Goal: Information Seeking & Learning: Learn about a topic

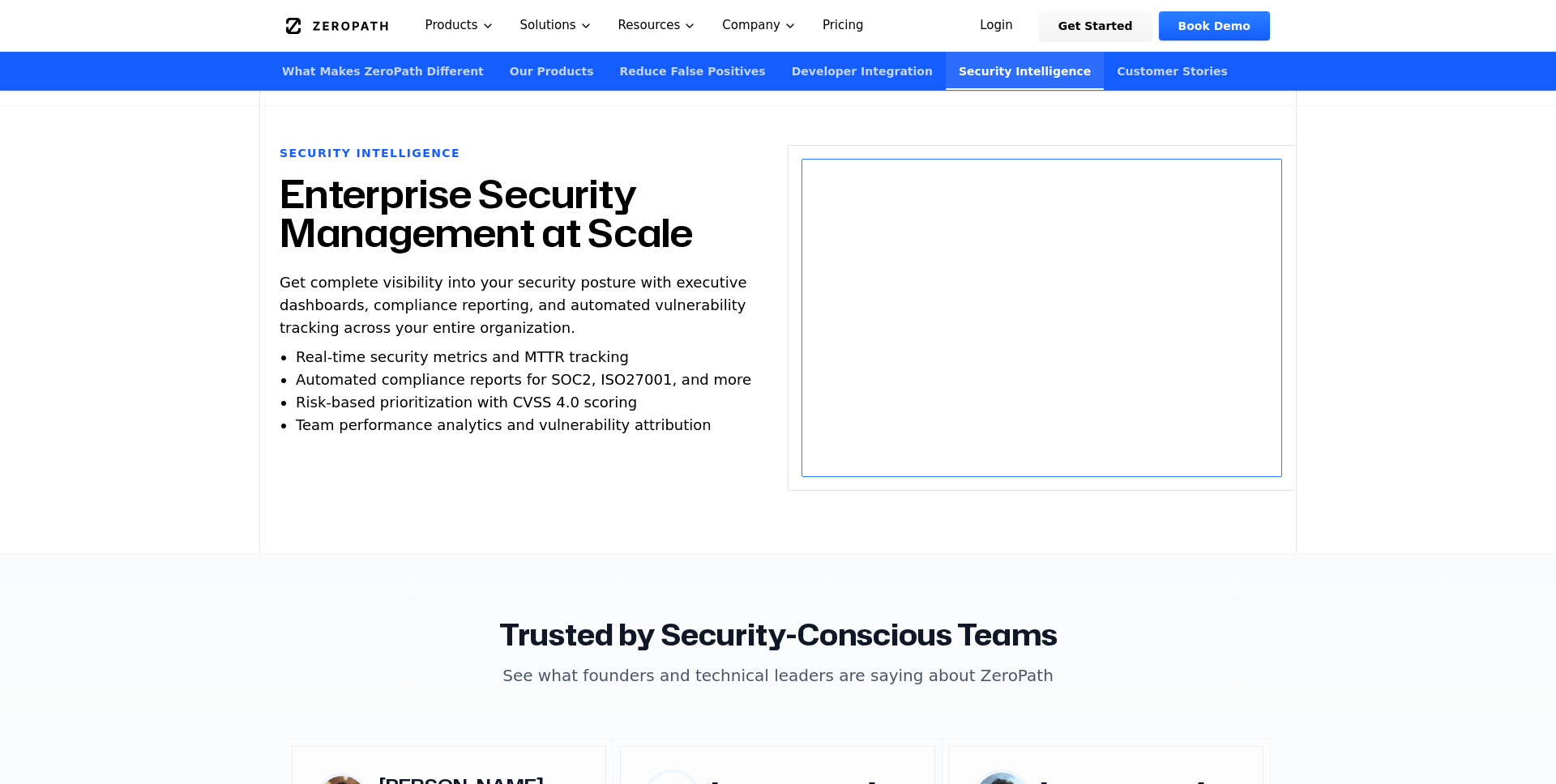
scroll to position [4232, 0]
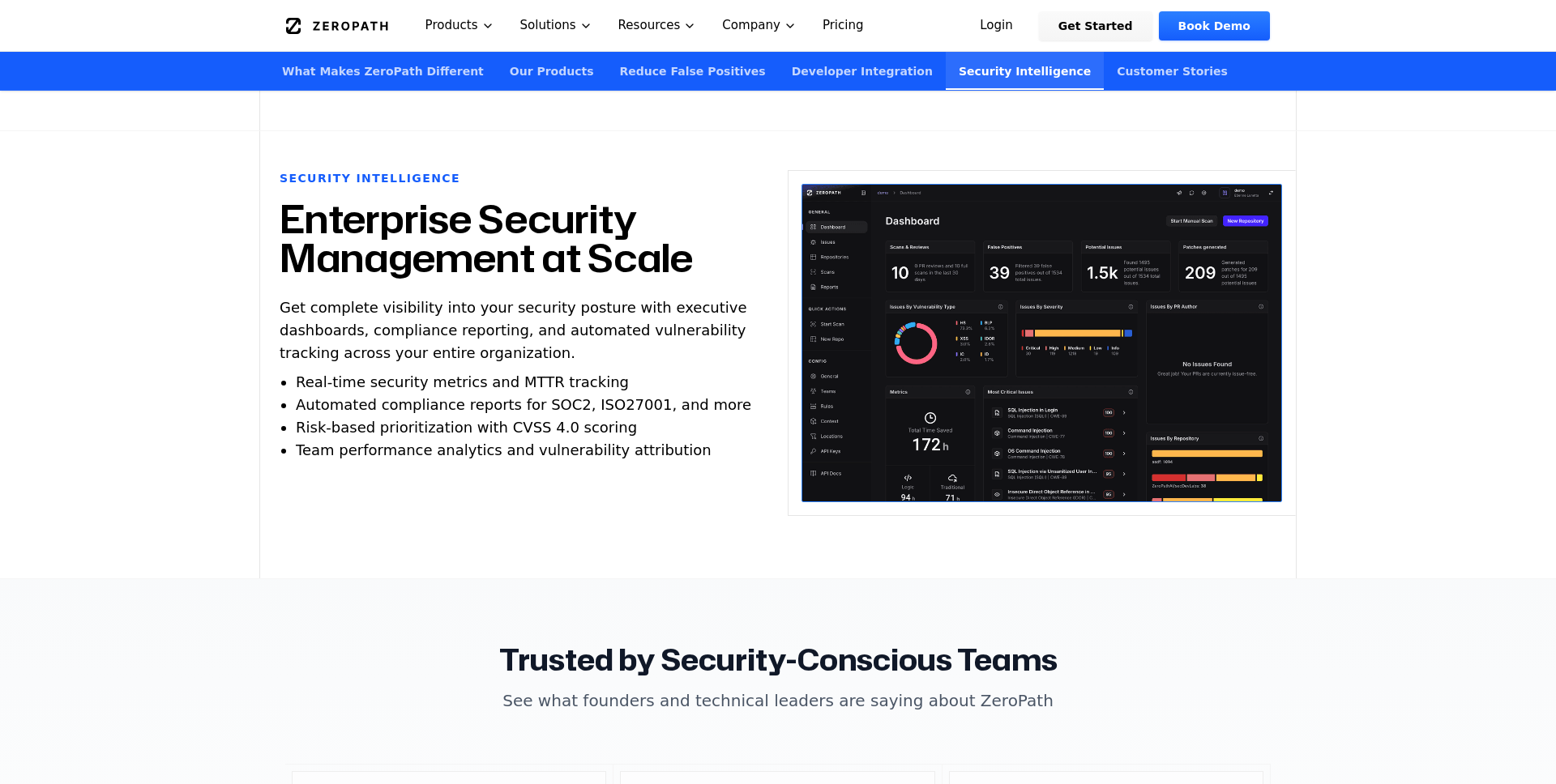
click at [952, 296] on img at bounding box center [1041, 343] width 481 height 318
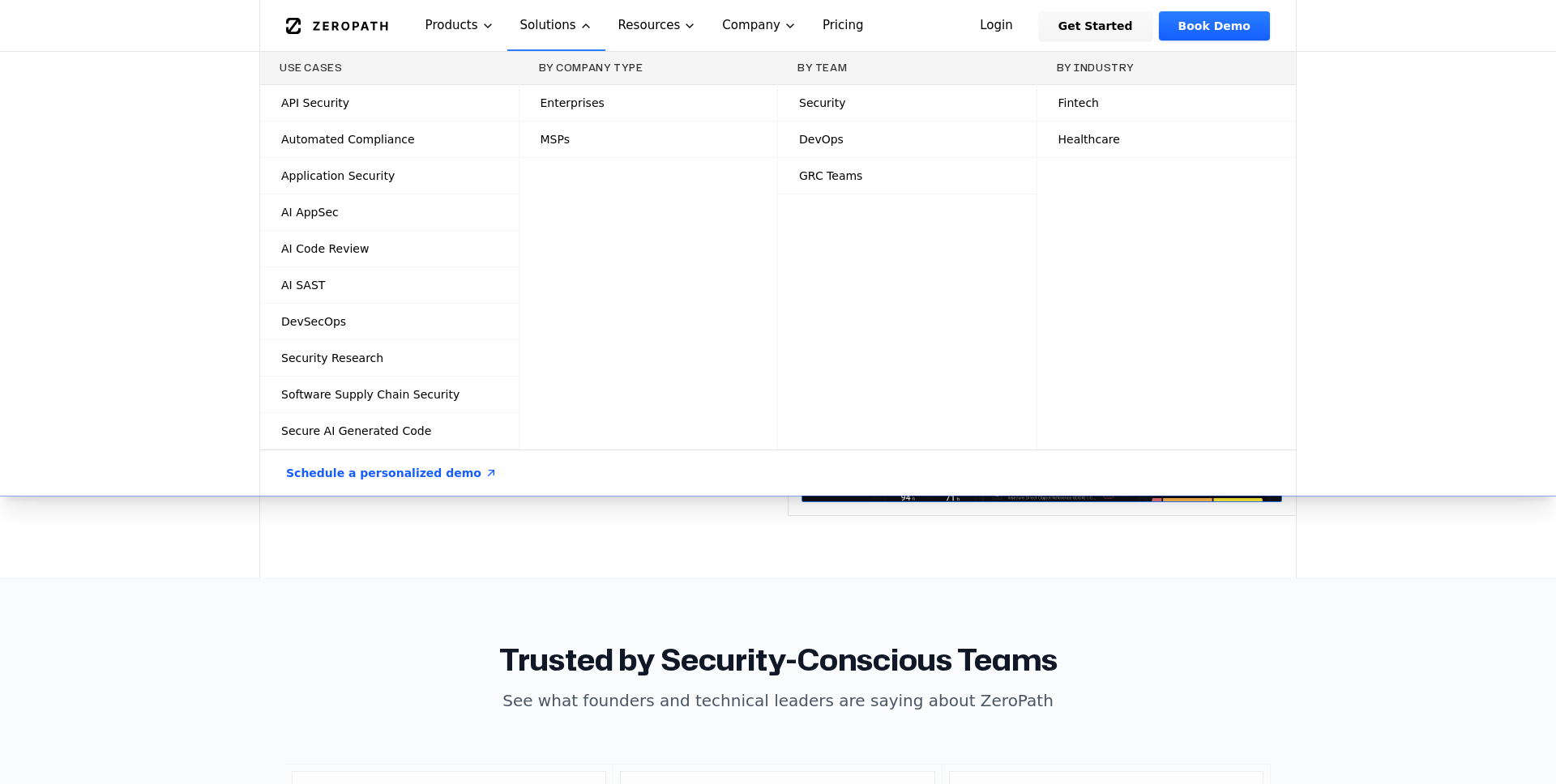
click at [497, 99] on icon at bounding box center [492, 103] width 13 height 13
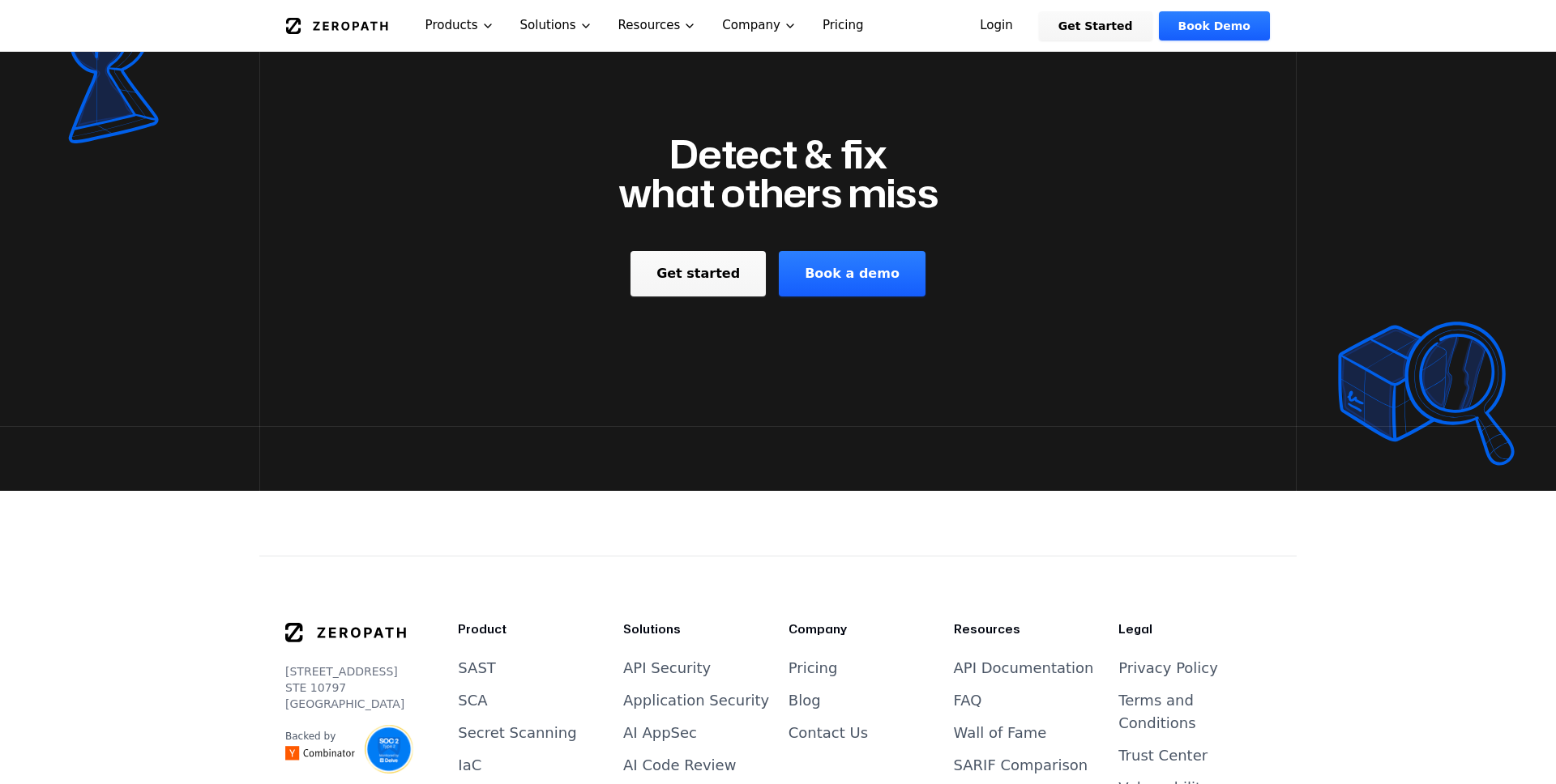
scroll to position [3482, 0]
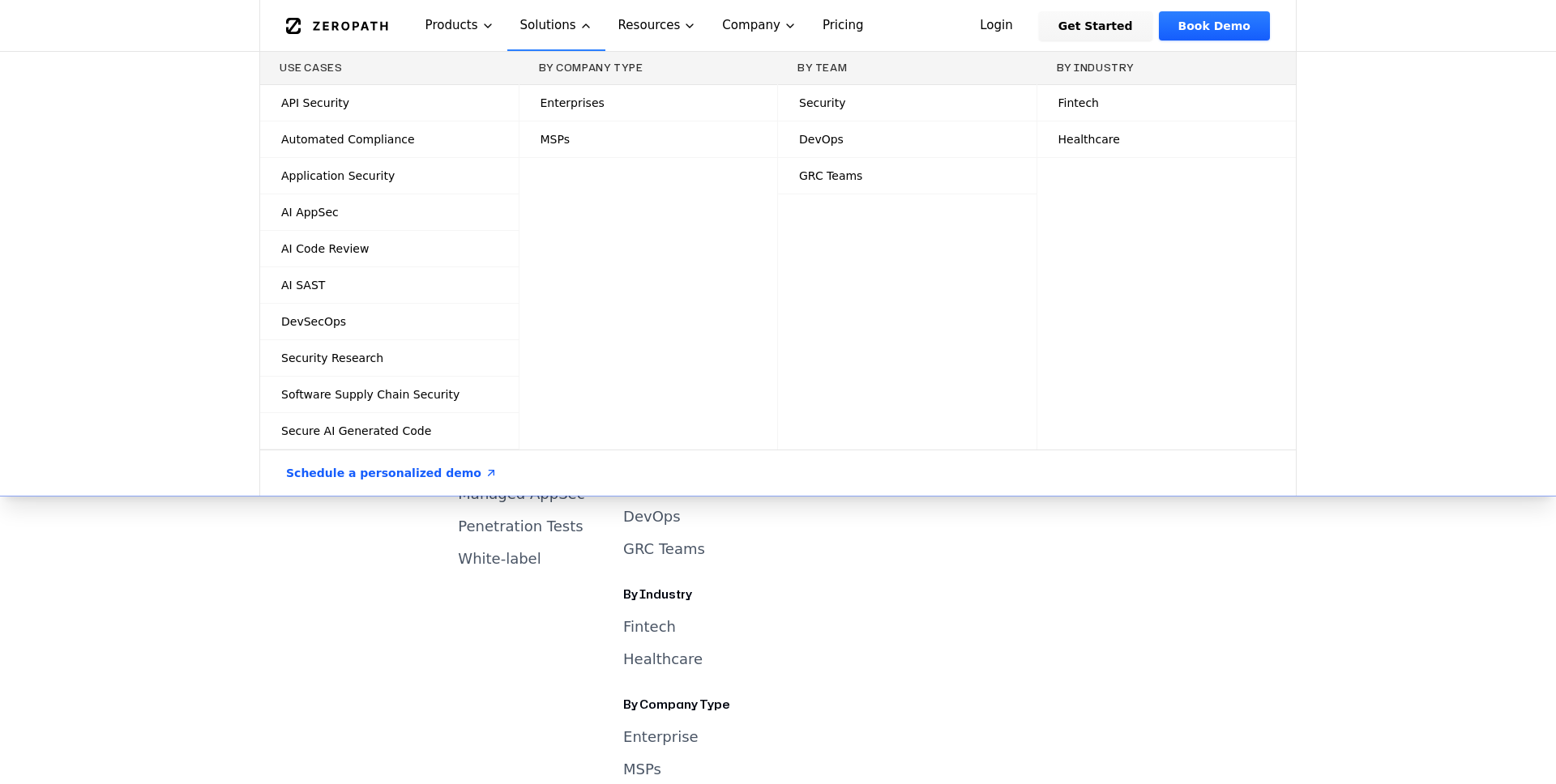
click at [362, 217] on link "AI AppSec" at bounding box center [389, 212] width 258 height 36
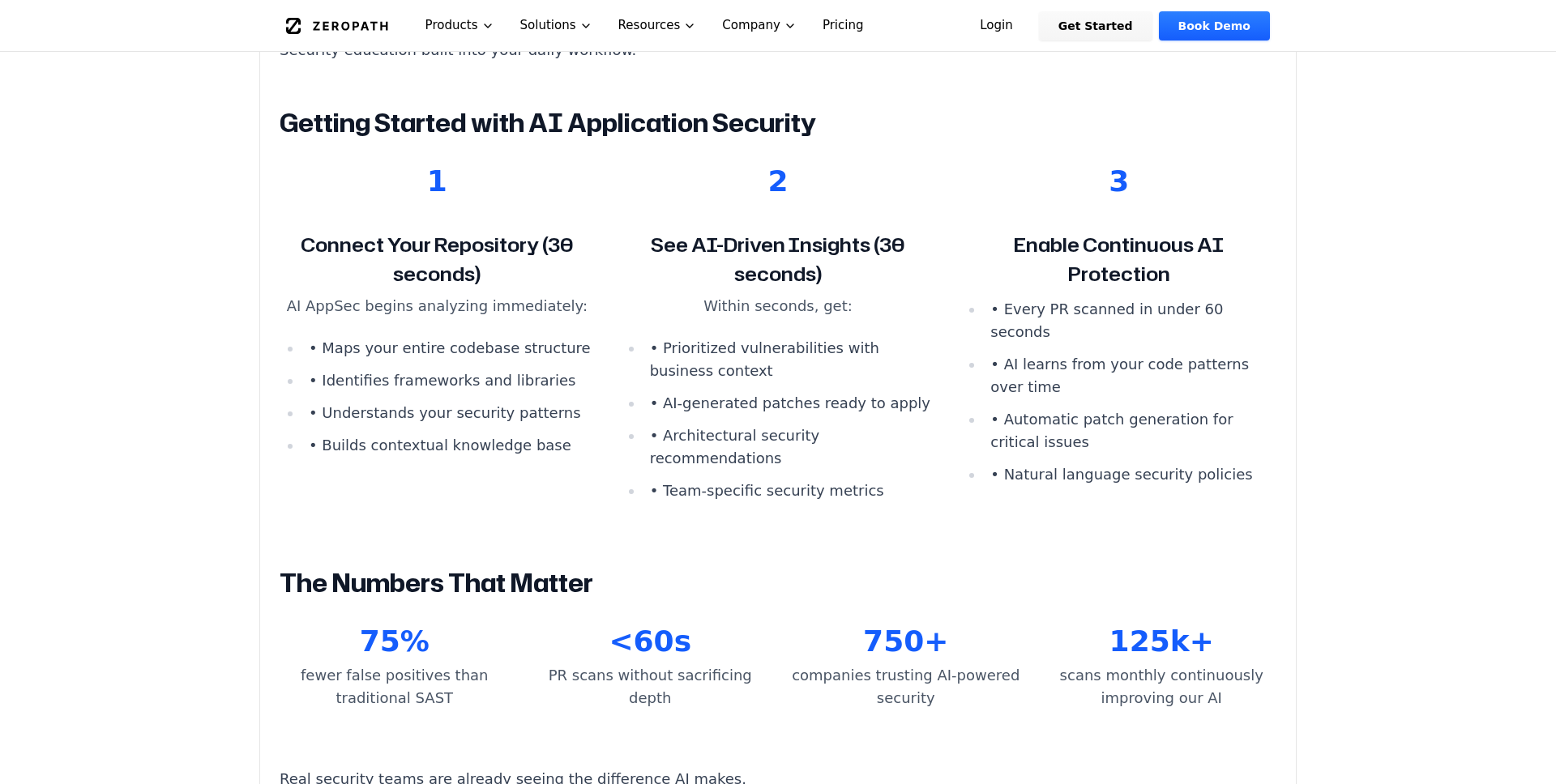
scroll to position [7722, 0]
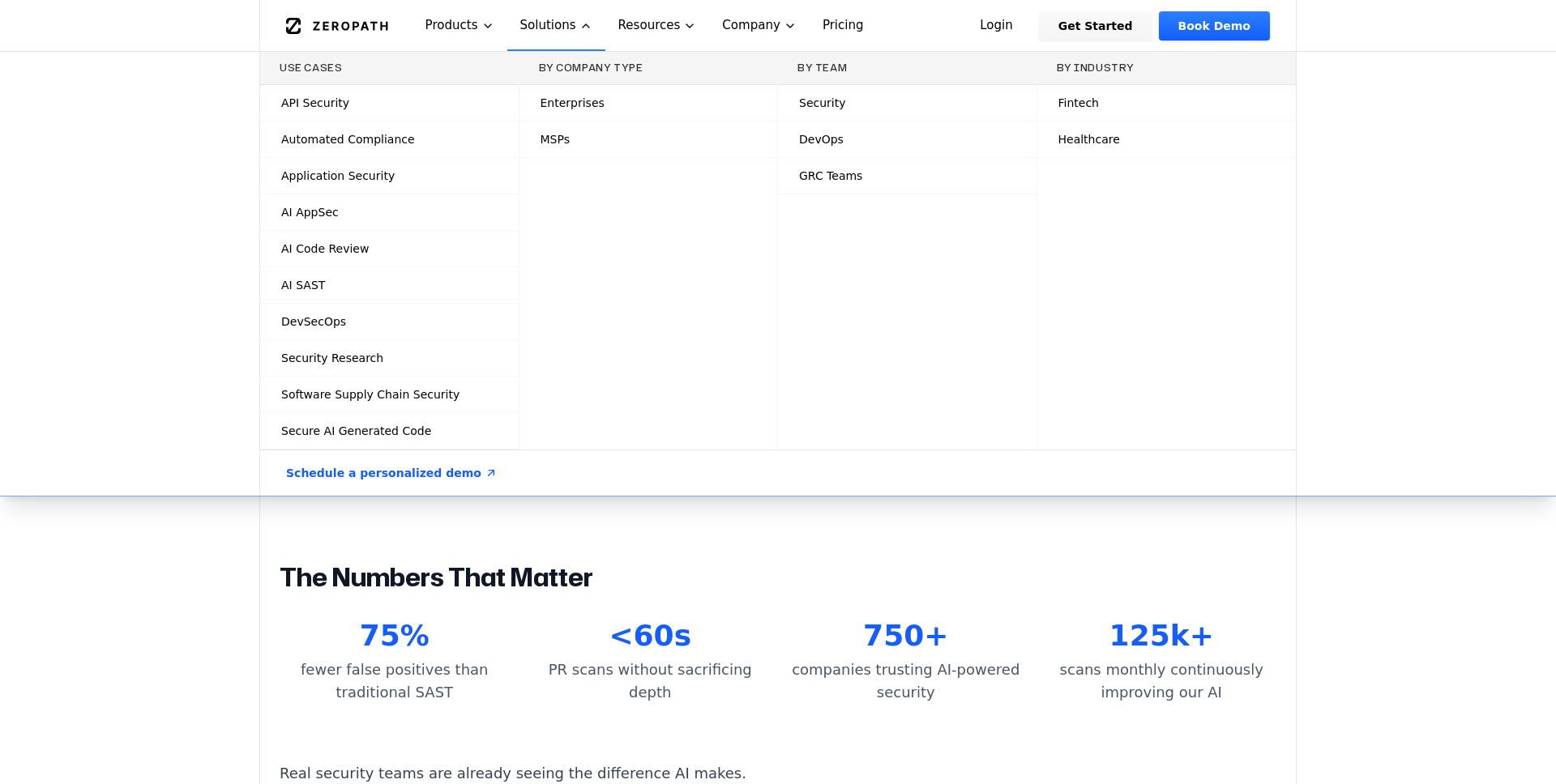
click at [347, 248] on span "AI Code Review" at bounding box center [325, 249] width 88 height 17
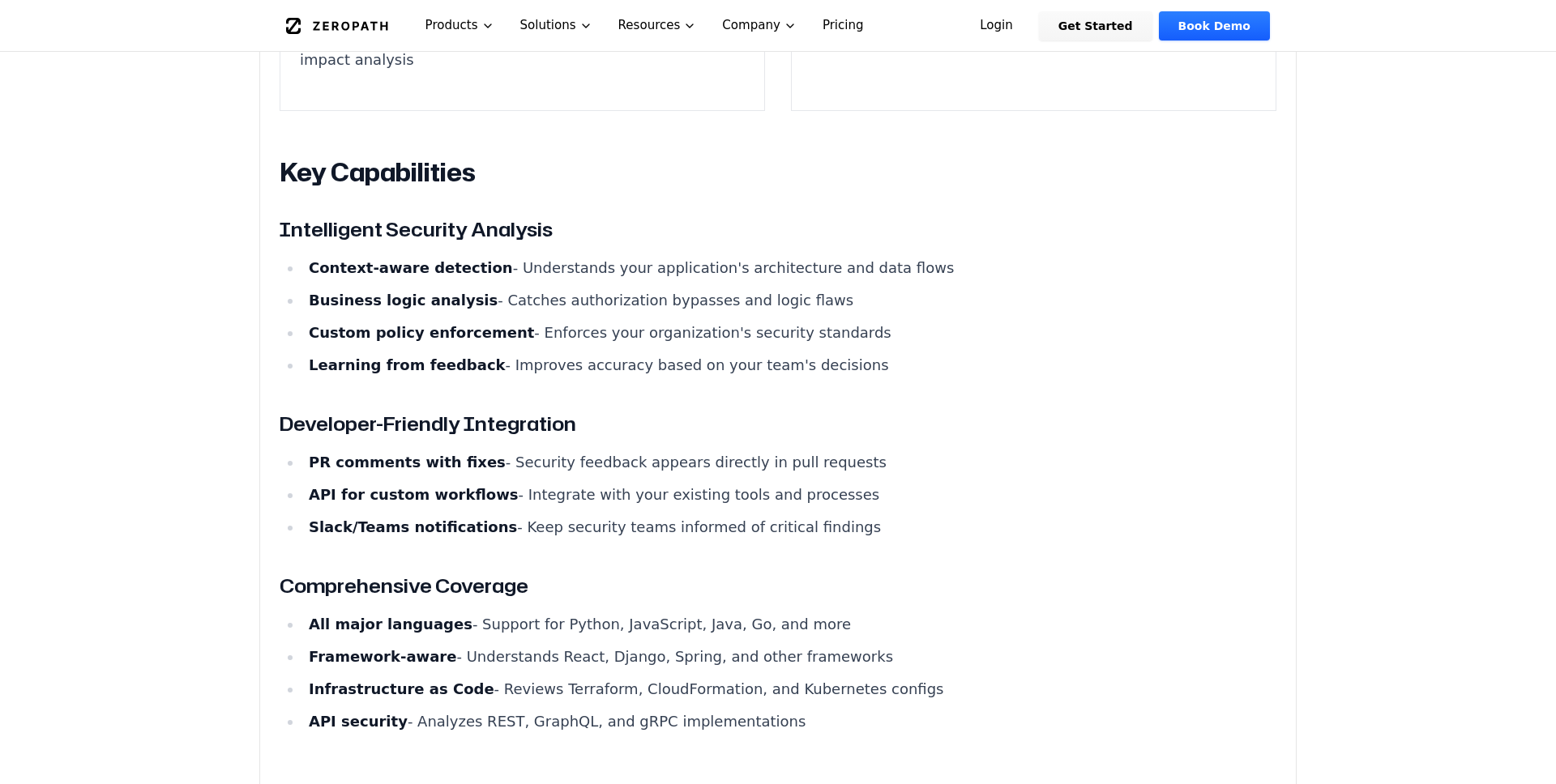
scroll to position [1970, 0]
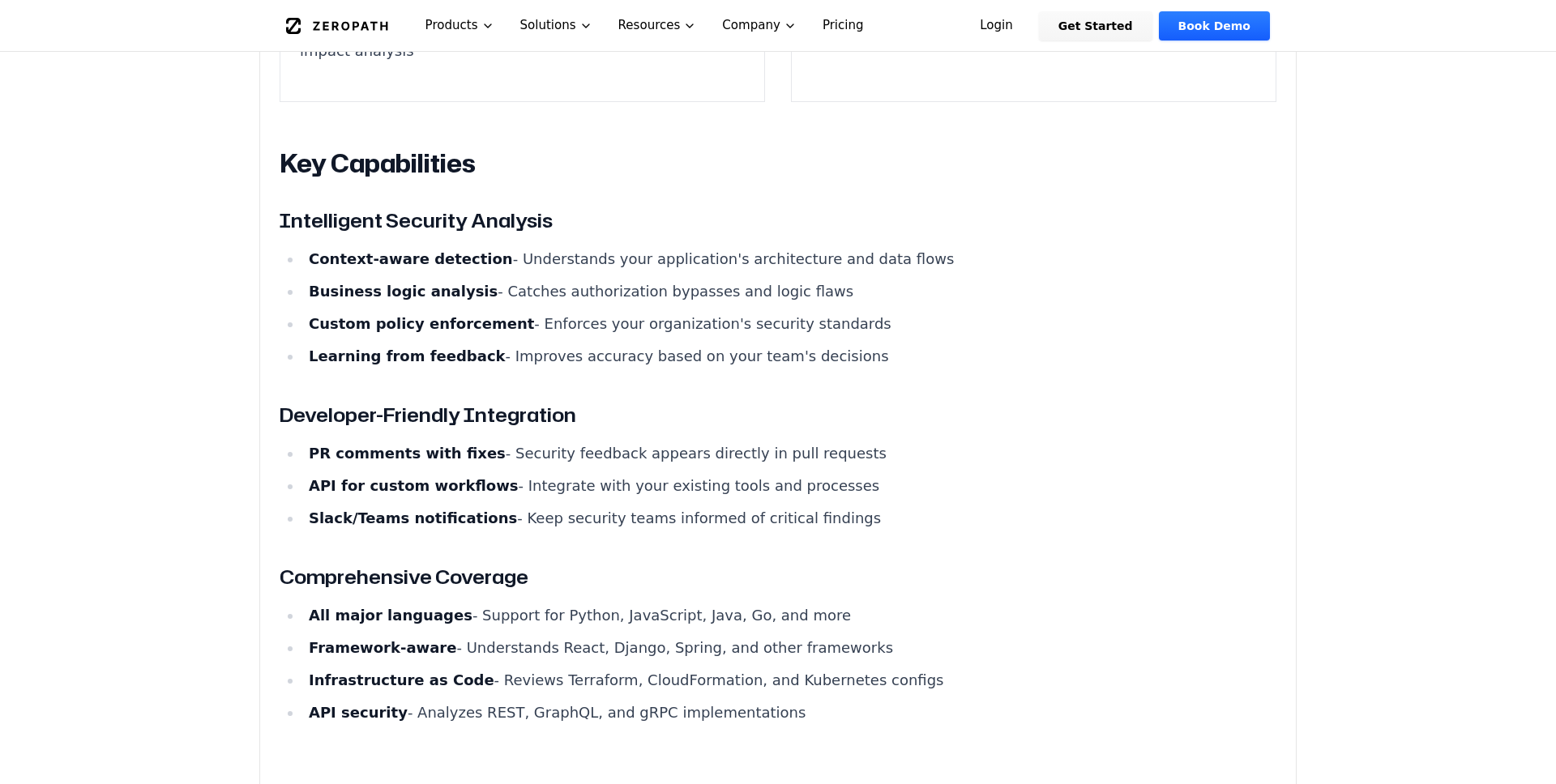
drag, startPoint x: 454, startPoint y: 152, endPoint x: 826, endPoint y: 0, distance: 401.9
click at [815, 26] on link "Pricing" at bounding box center [842, 25] width 67 height 51
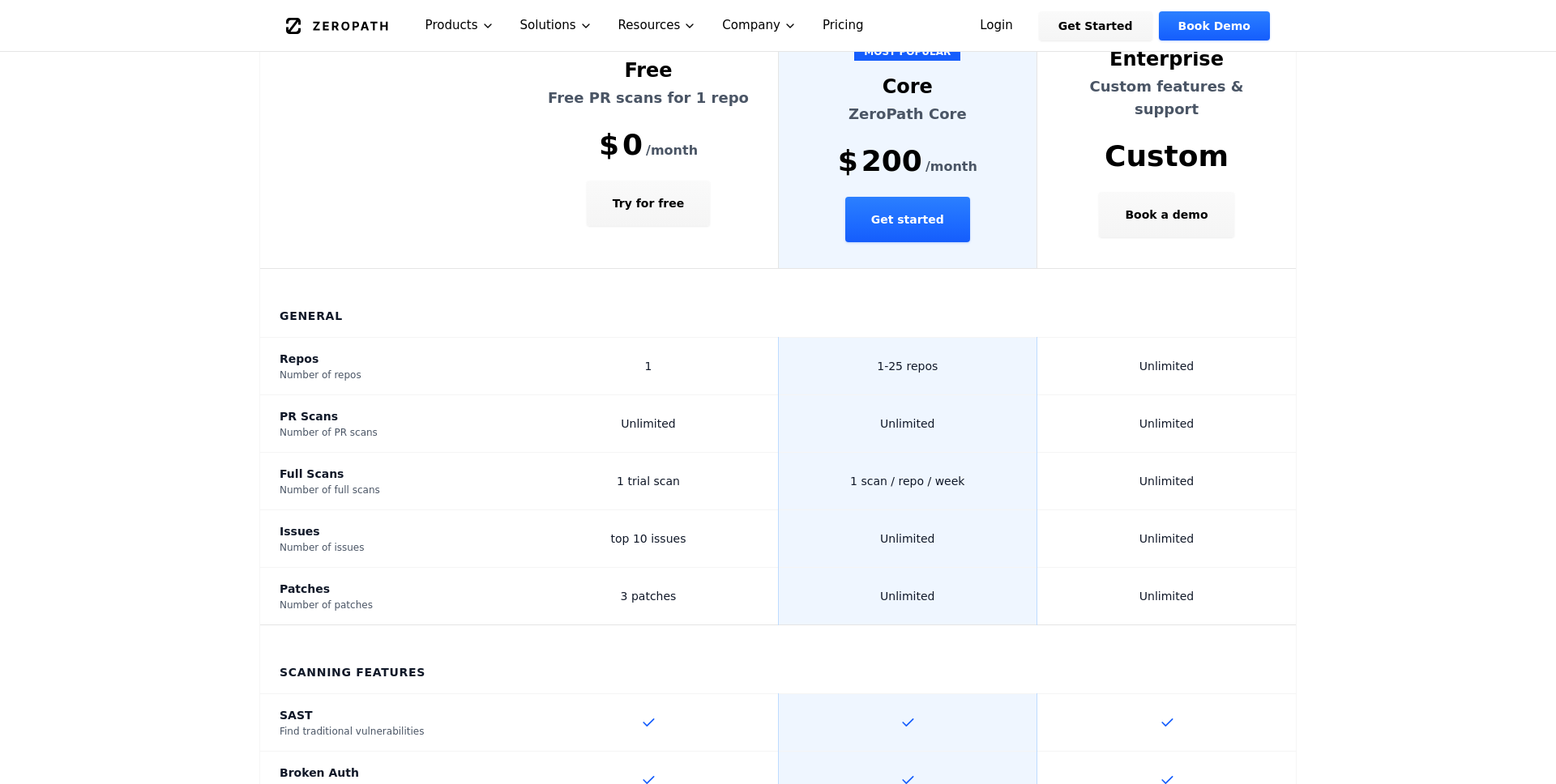
scroll to position [481, 0]
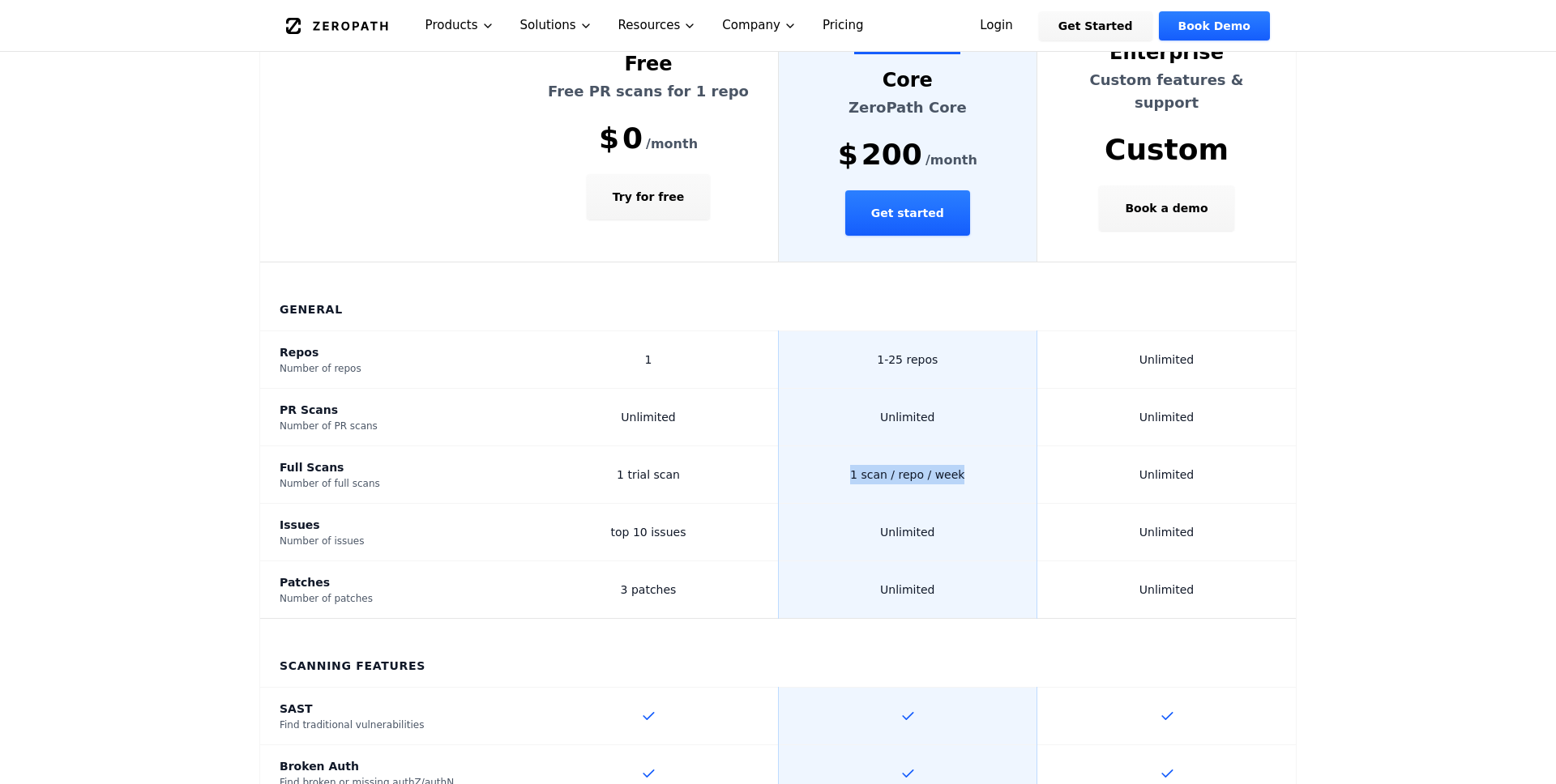
drag, startPoint x: 850, startPoint y: 415, endPoint x: 964, endPoint y: 415, distance: 114.0
click at [964, 447] on td "1 scan / repo / week" at bounding box center [908, 475] width 259 height 57
click at [986, 447] on td "1 scan / repo / week" at bounding box center [908, 475] width 259 height 57
drag, startPoint x: 983, startPoint y: 419, endPoint x: 861, endPoint y: 419, distance: 122.0
click at [862, 447] on td "1 scan / repo / week" at bounding box center [908, 475] width 259 height 57
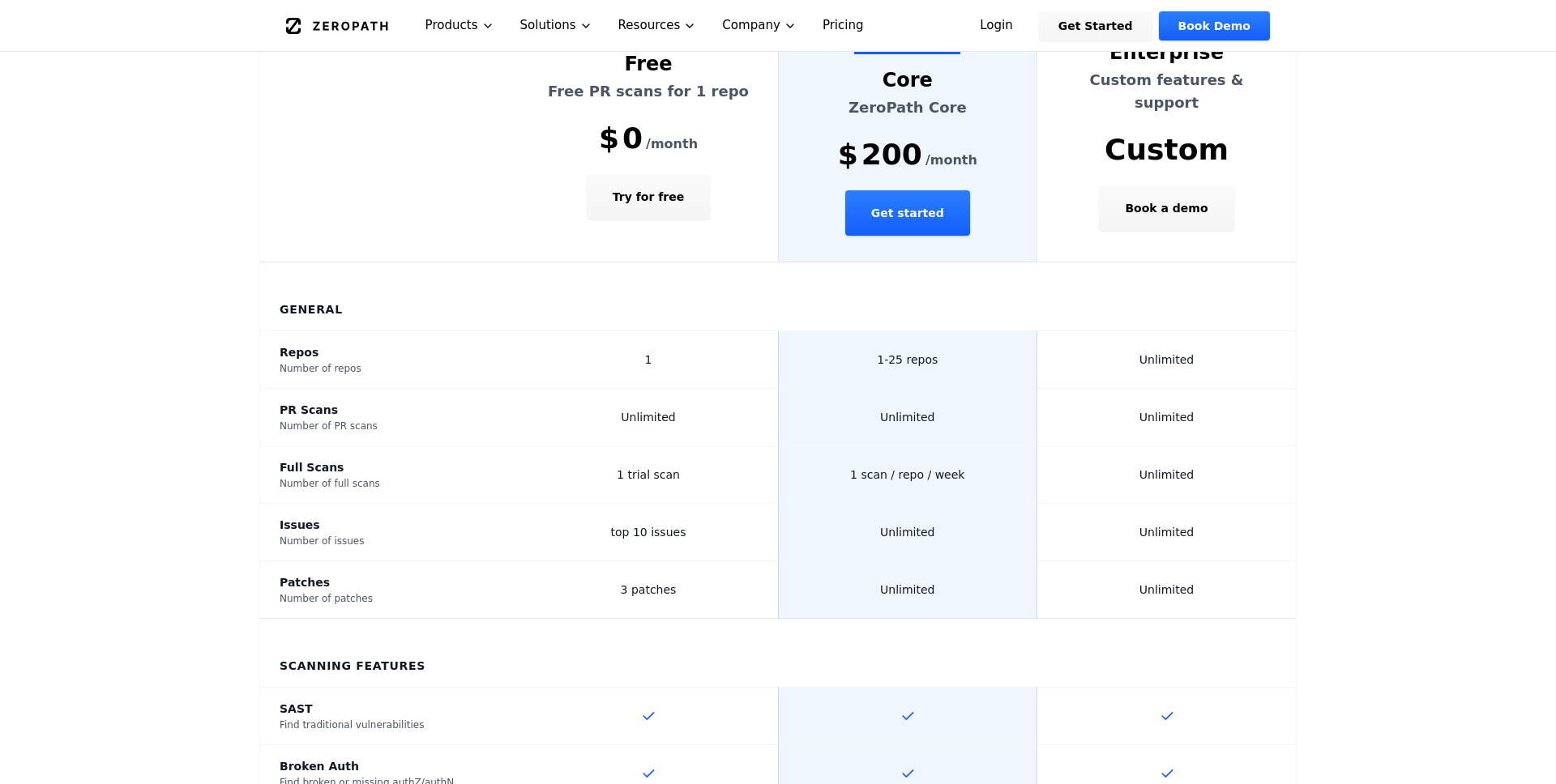
click at [1063, 447] on td "Unlimited" at bounding box center [1167, 475] width 259 height 57
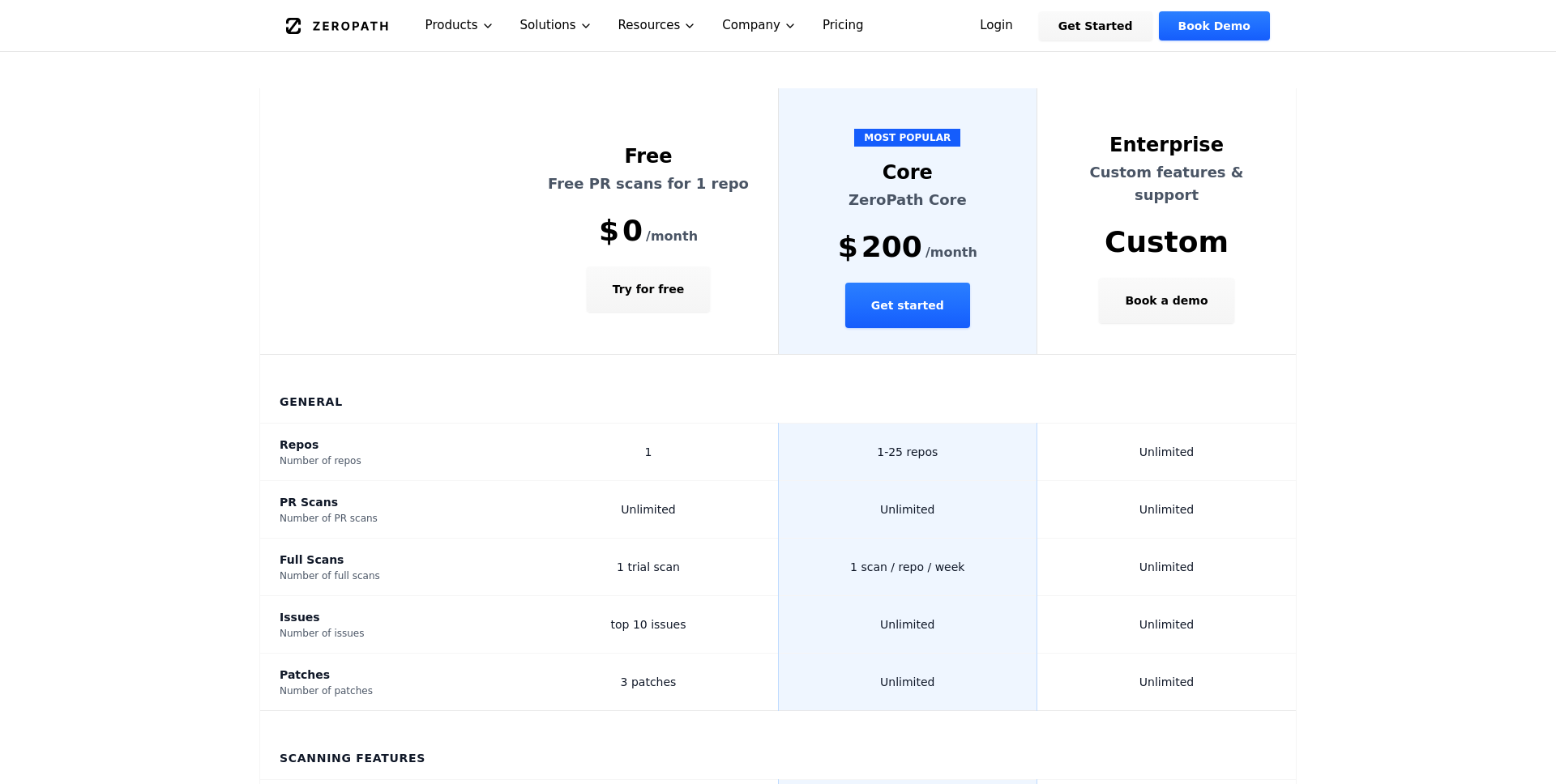
scroll to position [383, 0]
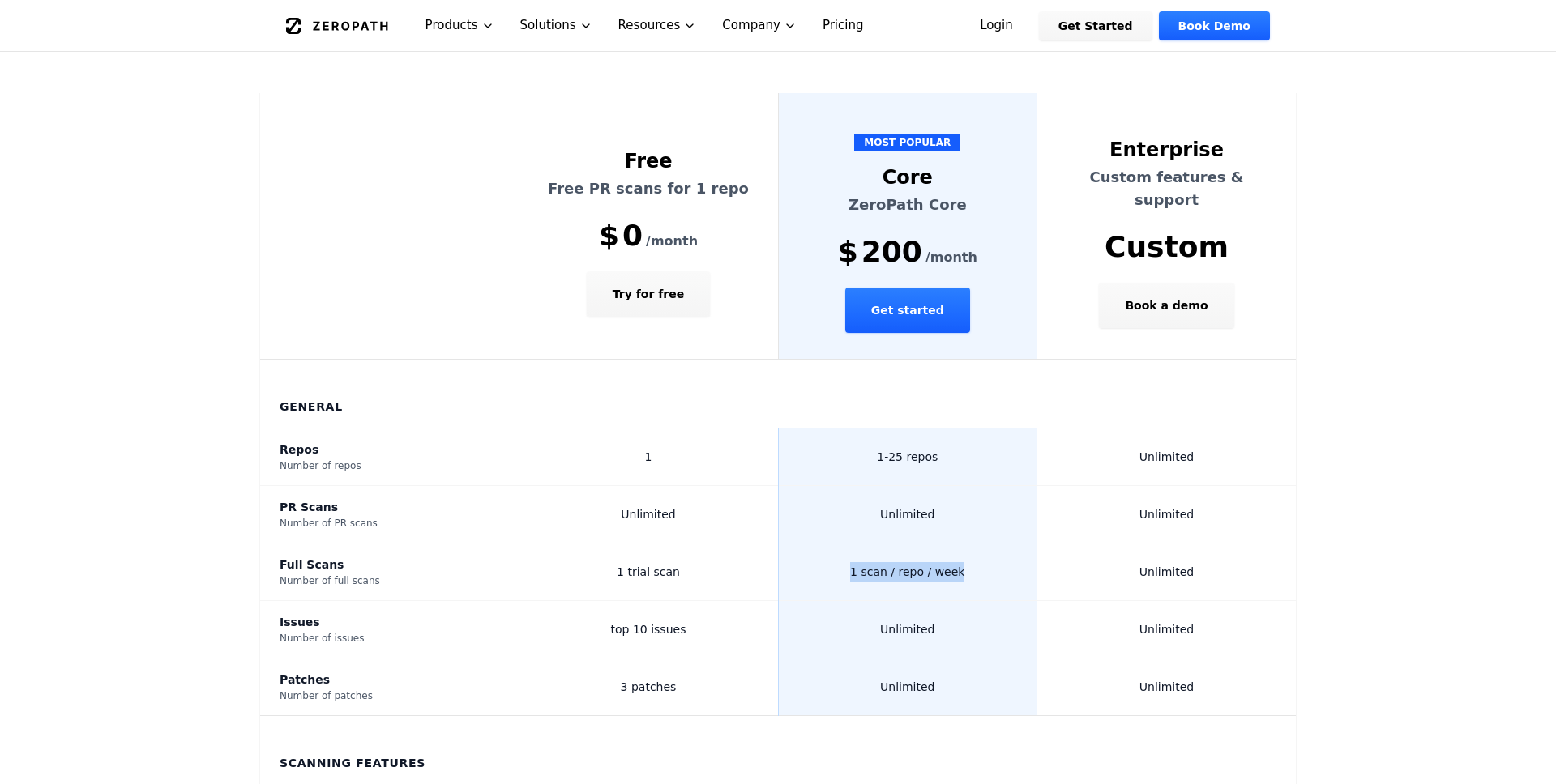
drag, startPoint x: 856, startPoint y: 517, endPoint x: 972, endPoint y: 517, distance: 116.0
click at [972, 544] on td "1 scan / repo / week" at bounding box center [908, 573] width 259 height 57
click at [1011, 544] on td "1 scan / repo / week" at bounding box center [908, 573] width 259 height 57
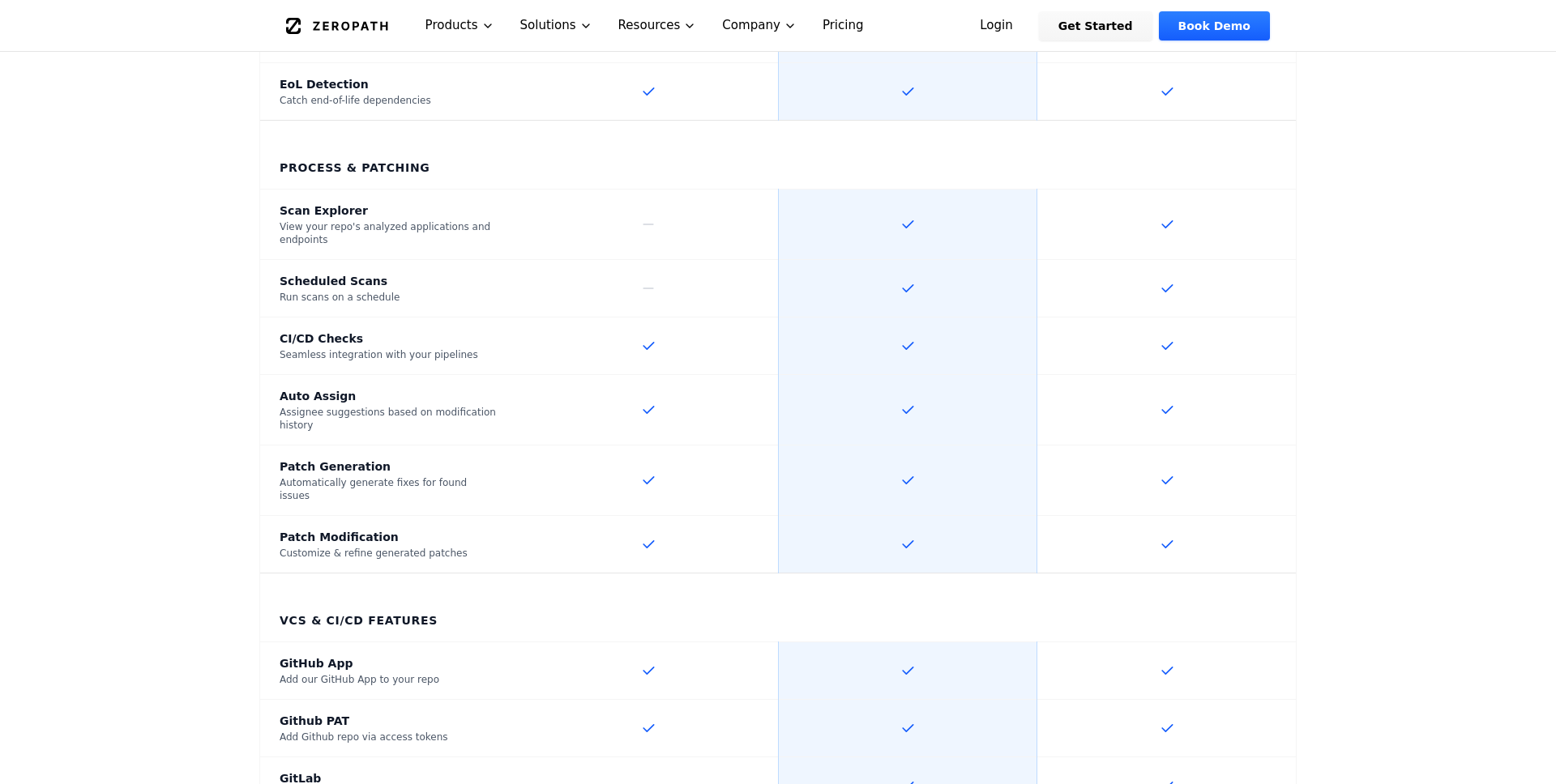
scroll to position [1469, 0]
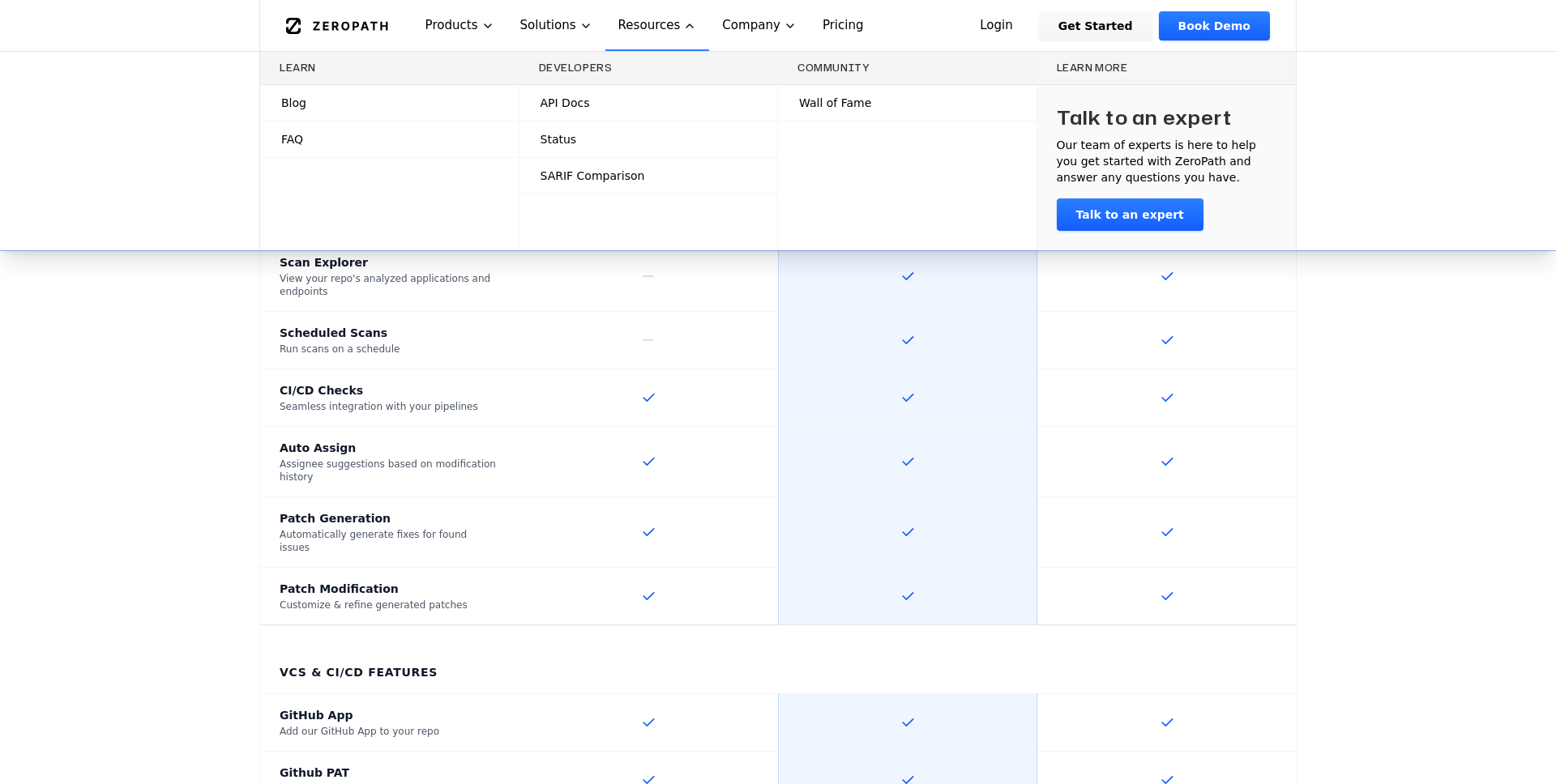
click at [1402, 389] on section "Free Free PR scans for 1 repo $ 0 /month Try for free 1 full scan max Unlimited…" at bounding box center [778, 364] width 1556 height 2714
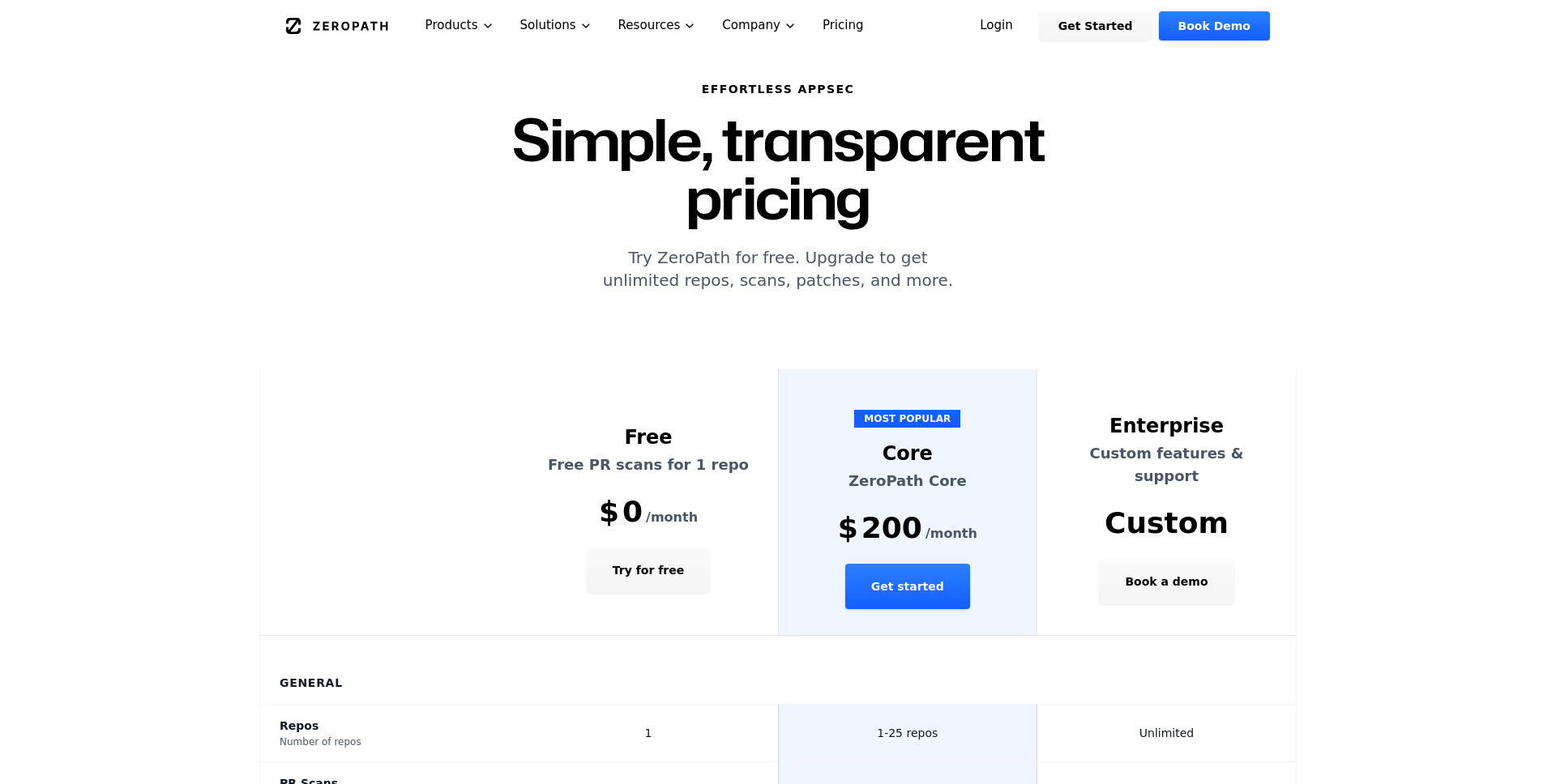
scroll to position [0, 0]
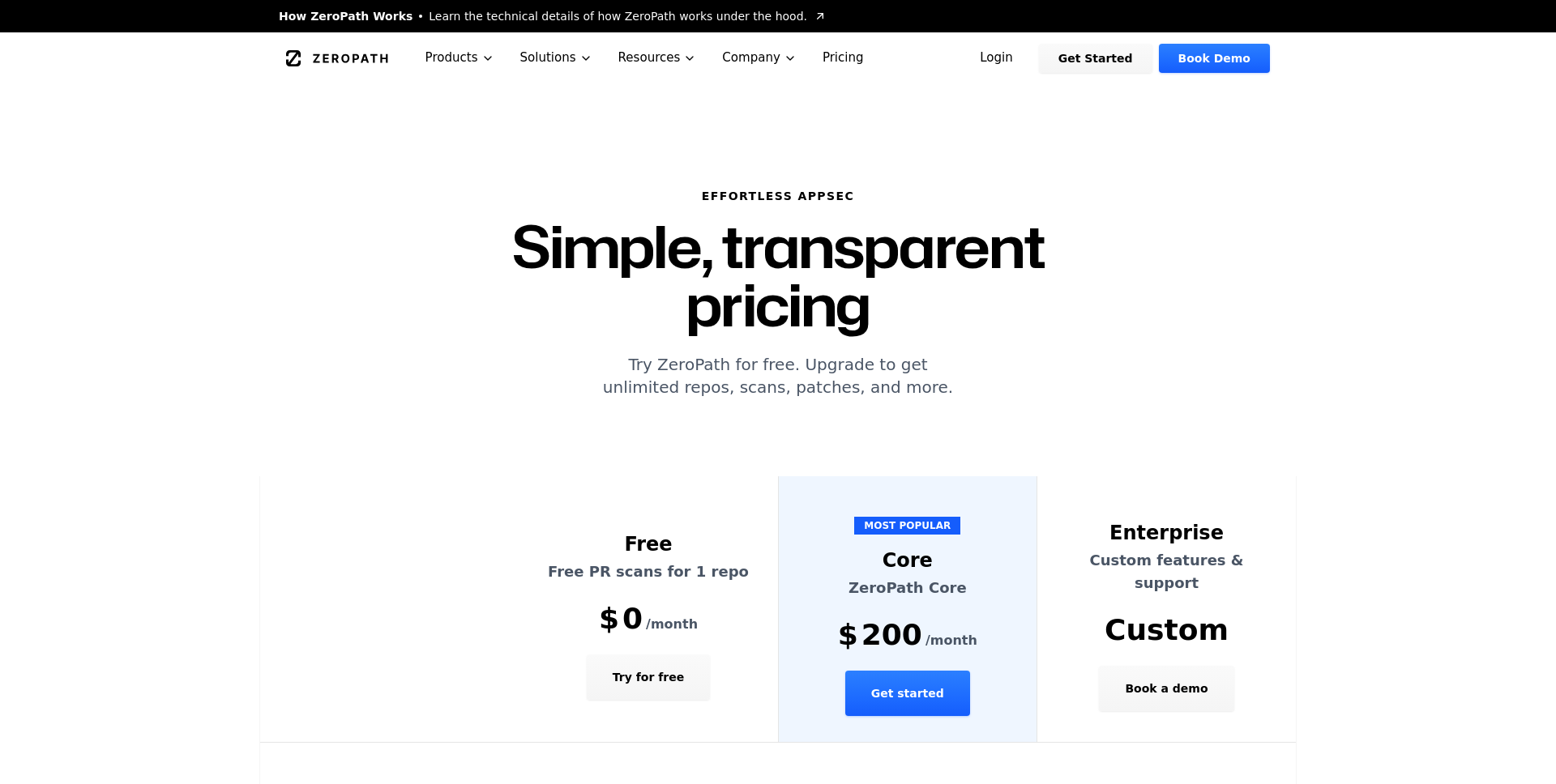
click at [338, 58] on icon "Global" at bounding box center [336, 58] width 102 height 17
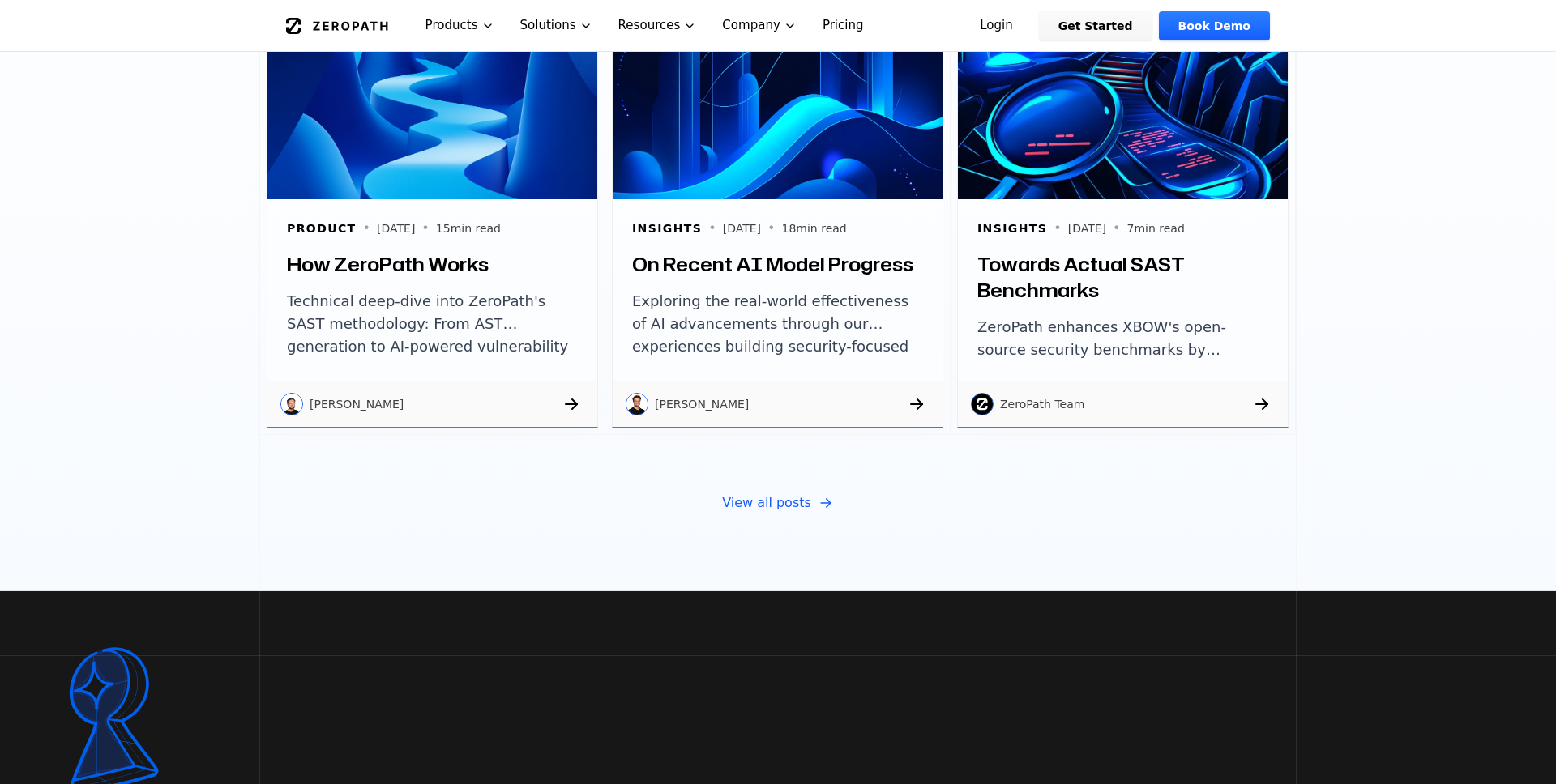
scroll to position [5624, 0]
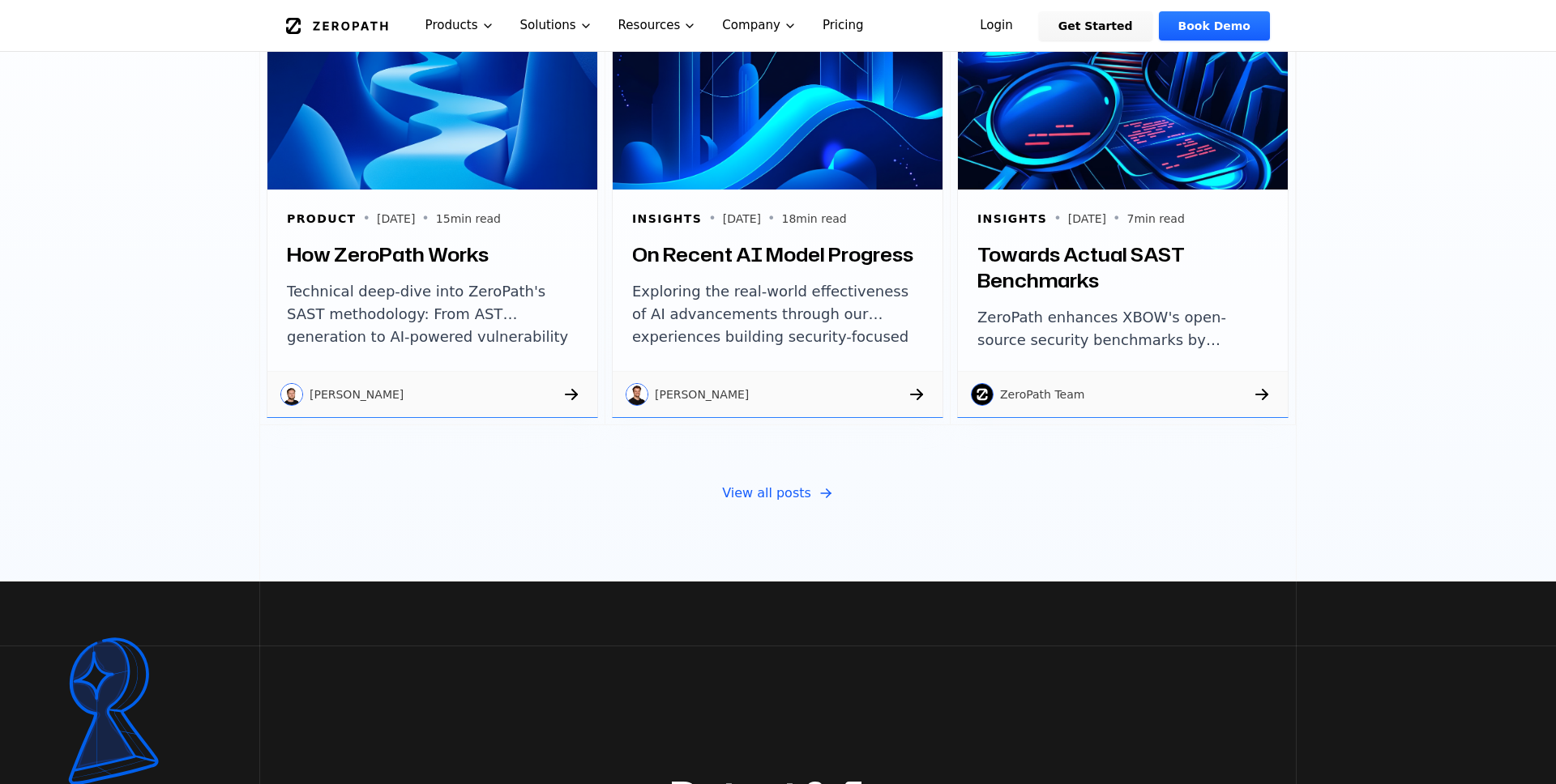
click at [1358, 188] on section "Latest from Our Blog Stay updated with the latest security research, CVE analys…" at bounding box center [778, 170] width 1556 height 821
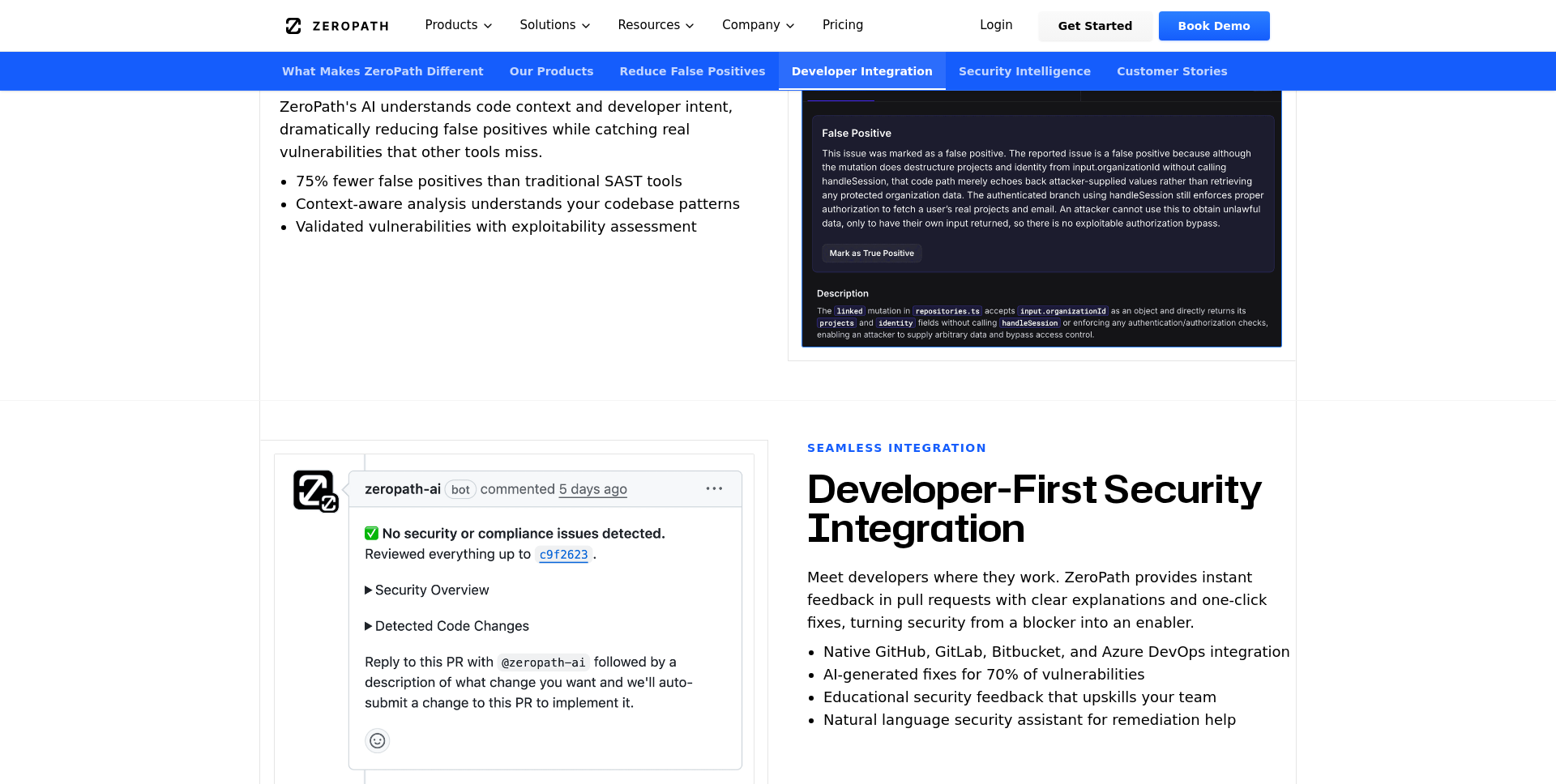
scroll to position [3511, 0]
